Goal: Transaction & Acquisition: Purchase product/service

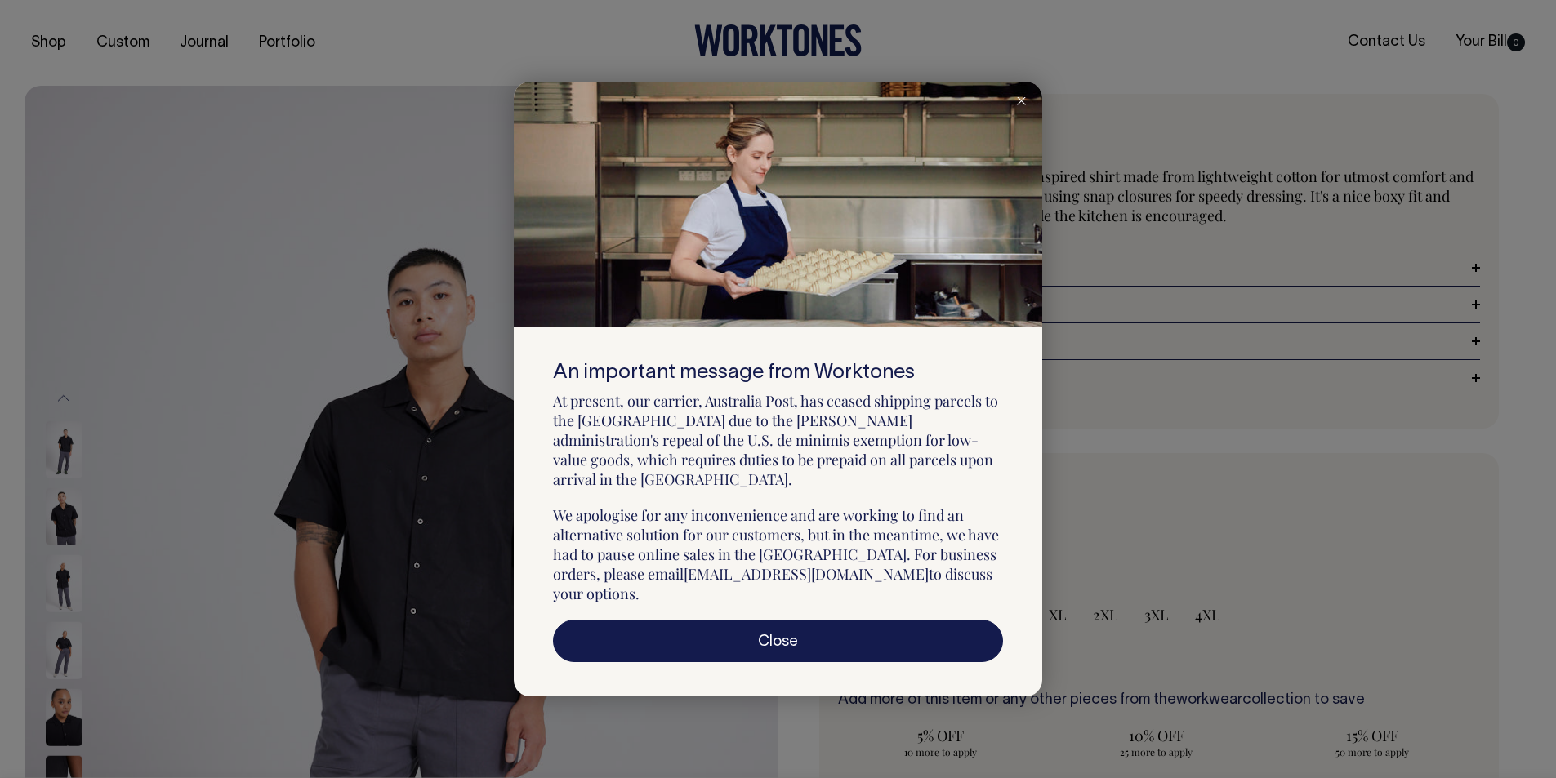
select select "Black"
click at [1024, 105] on icon at bounding box center [1021, 101] width 9 height 8
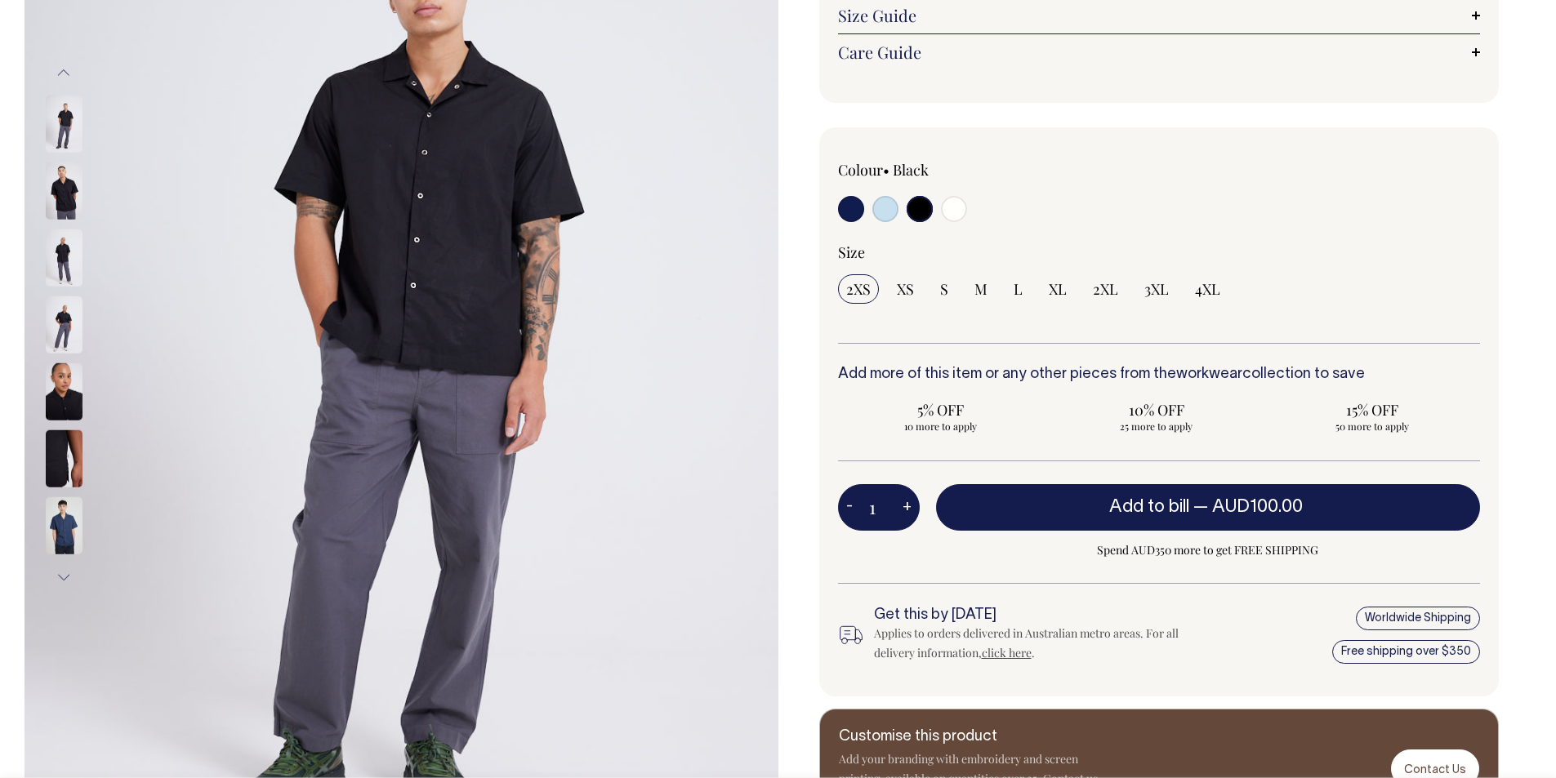
scroll to position [327, 0]
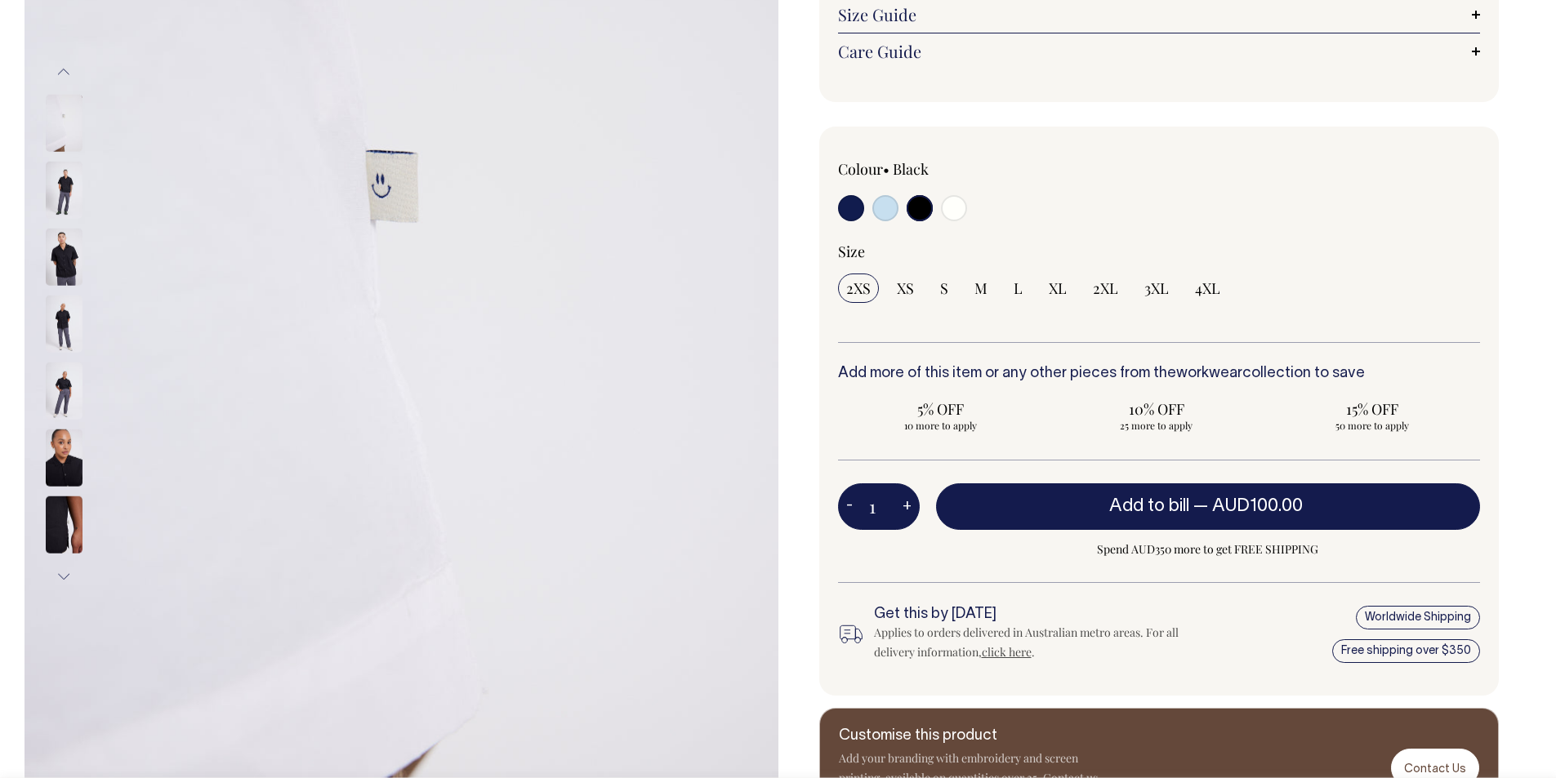
click at [63, 265] on img at bounding box center [64, 257] width 37 height 57
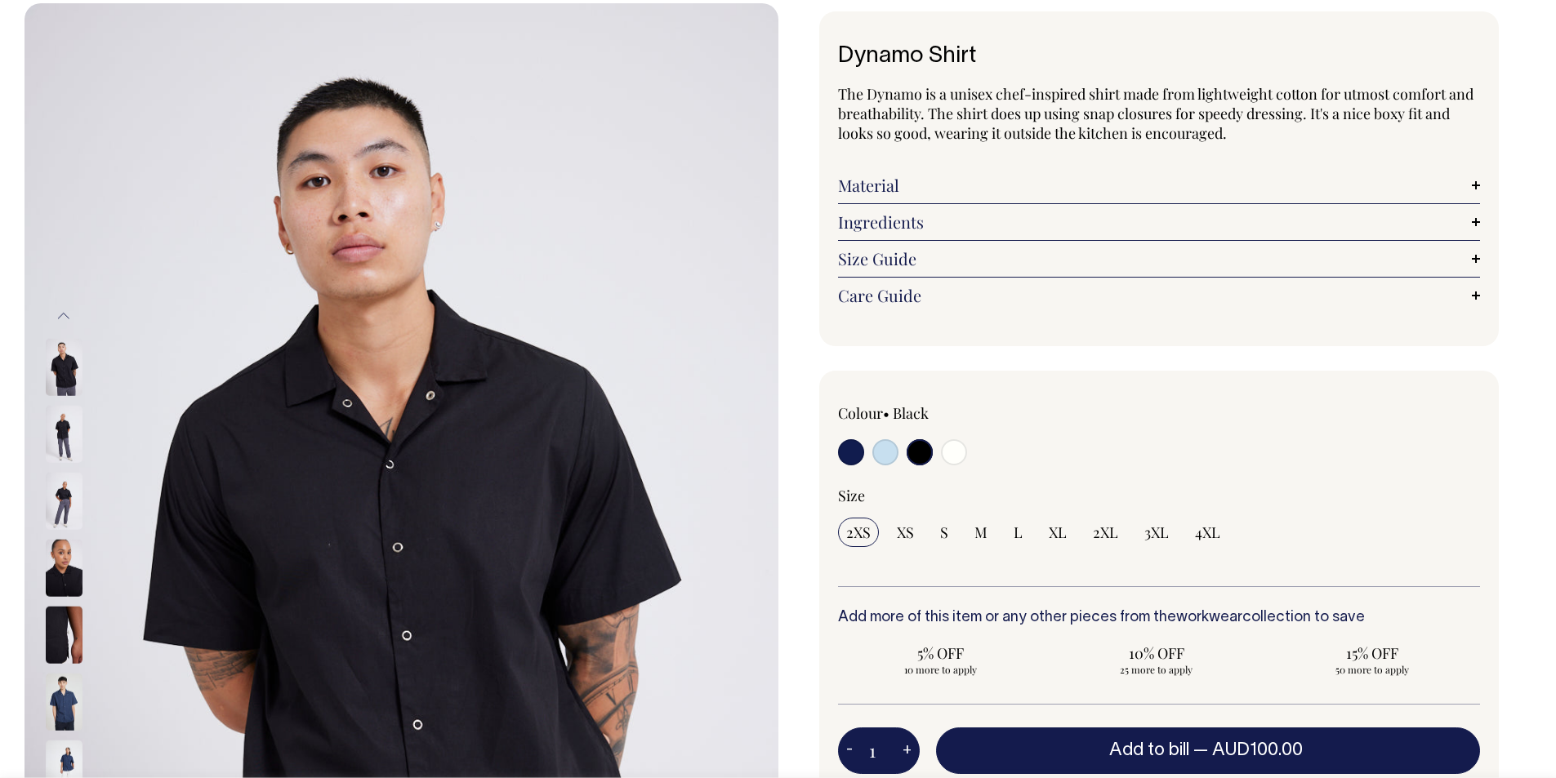
scroll to position [82, 0]
click at [897, 180] on link "Material" at bounding box center [1159, 186] width 643 height 20
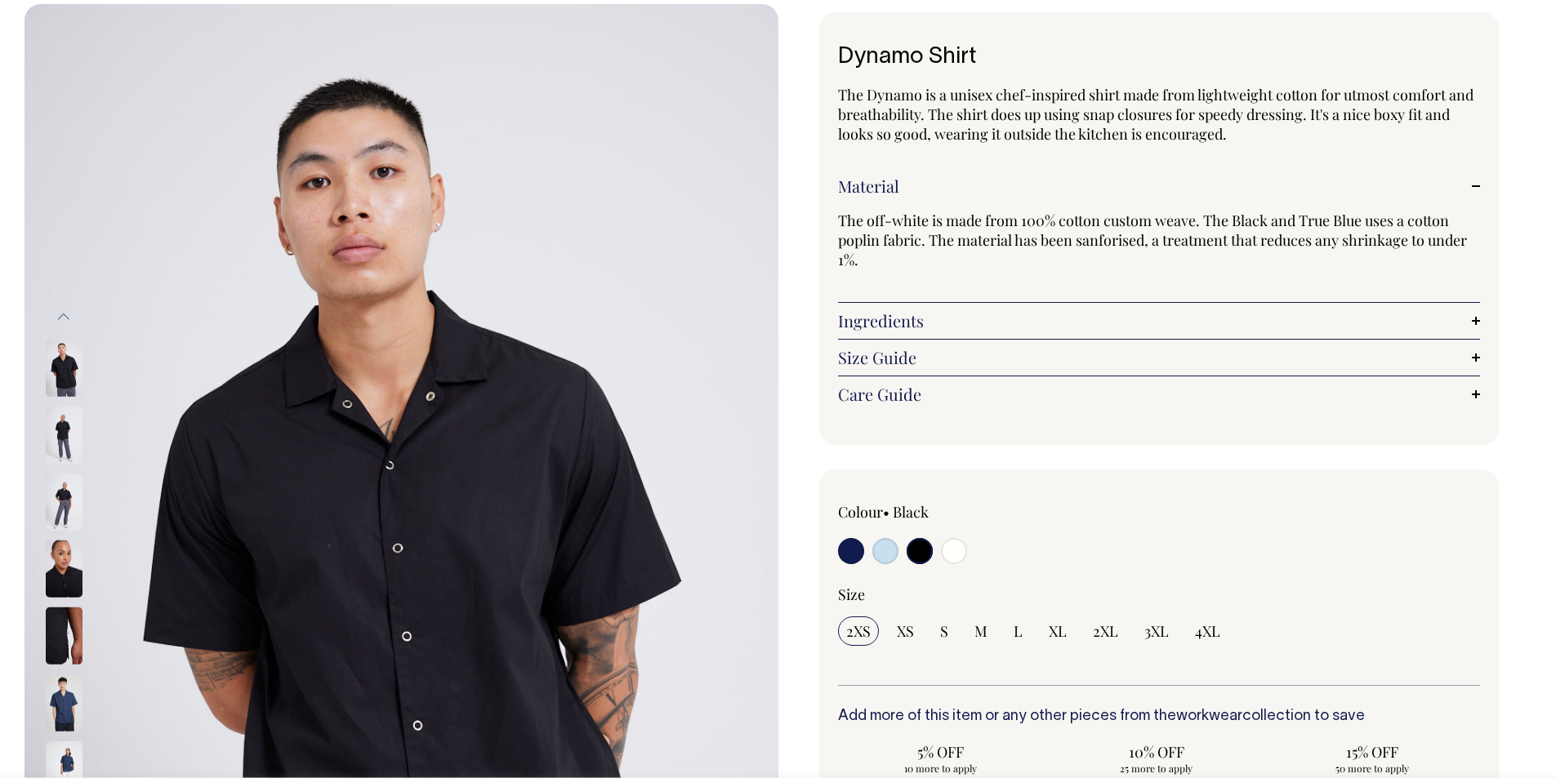
click at [66, 443] on img at bounding box center [64, 435] width 37 height 57
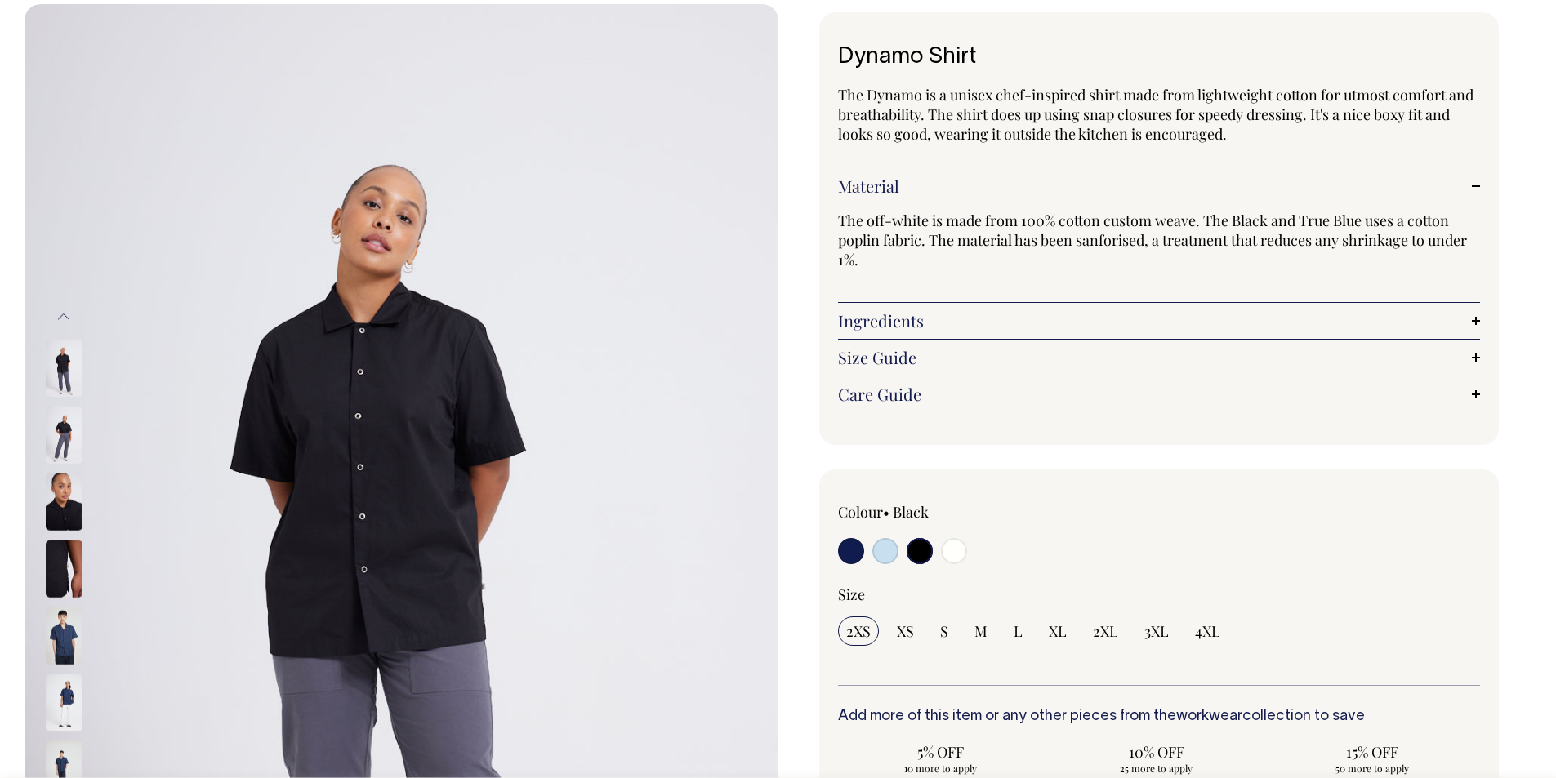
click at [59, 488] on div at bounding box center [86, 368] width 82 height 3415
click at [65, 554] on img at bounding box center [64, 569] width 37 height 57
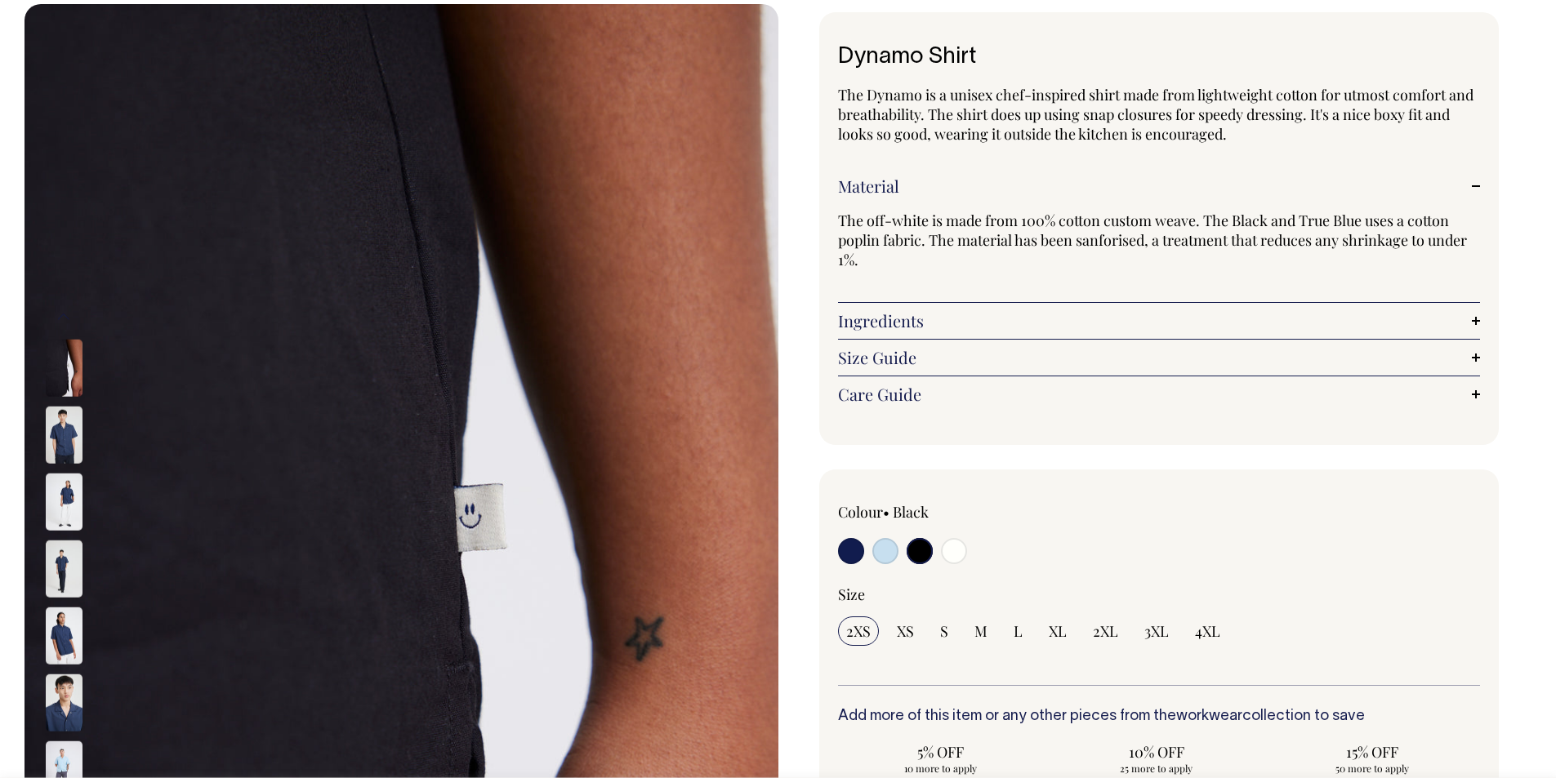
click at [57, 566] on img at bounding box center [64, 569] width 37 height 57
click at [60, 634] on img at bounding box center [64, 636] width 37 height 57
click at [61, 702] on img at bounding box center [64, 702] width 37 height 57
